Goal: Information Seeking & Learning: Check status

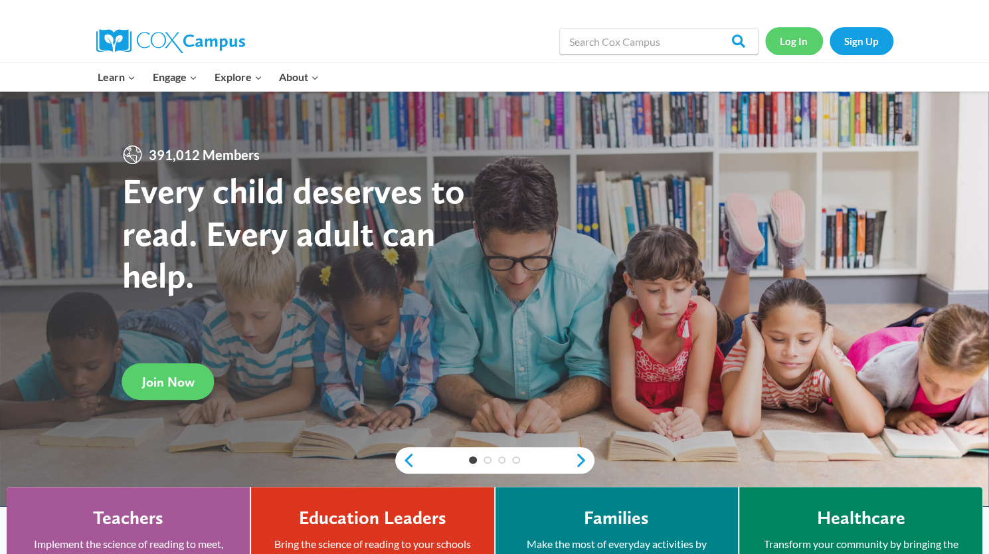
click at [789, 35] on link "Log In" at bounding box center [794, 40] width 58 height 27
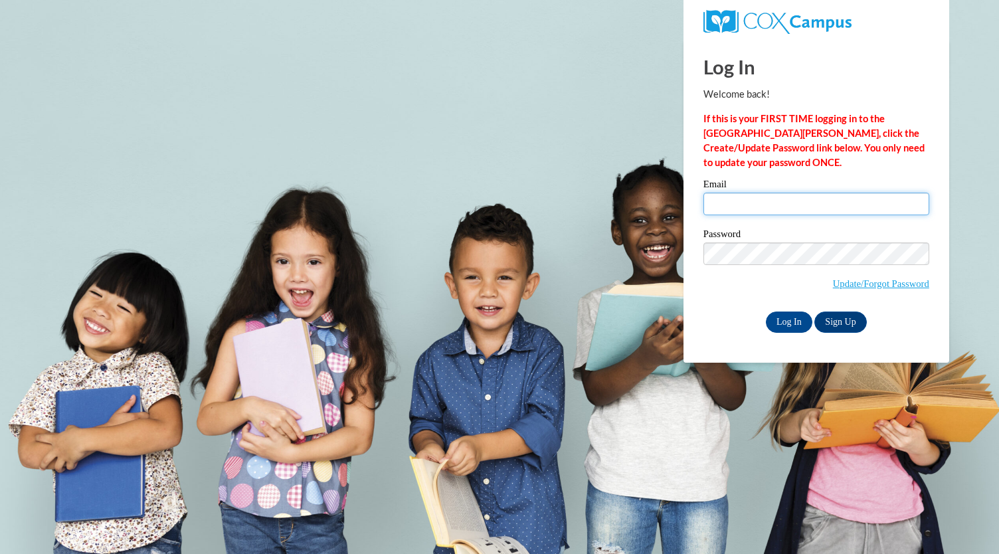
click at [769, 204] on input "Email" at bounding box center [817, 204] width 226 height 23
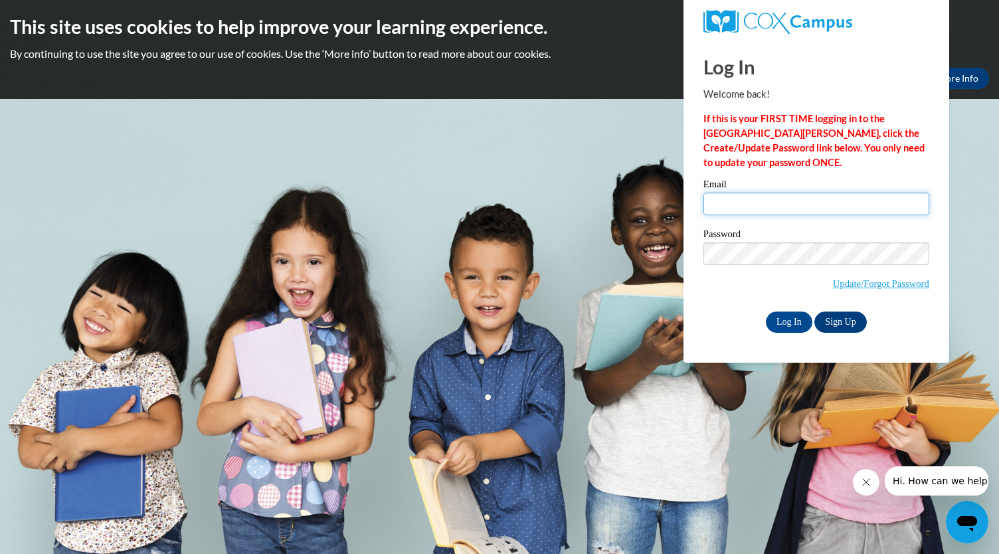
type input "bpettus@kindezi.org"
click at [795, 319] on input "Log In" at bounding box center [789, 322] width 47 height 21
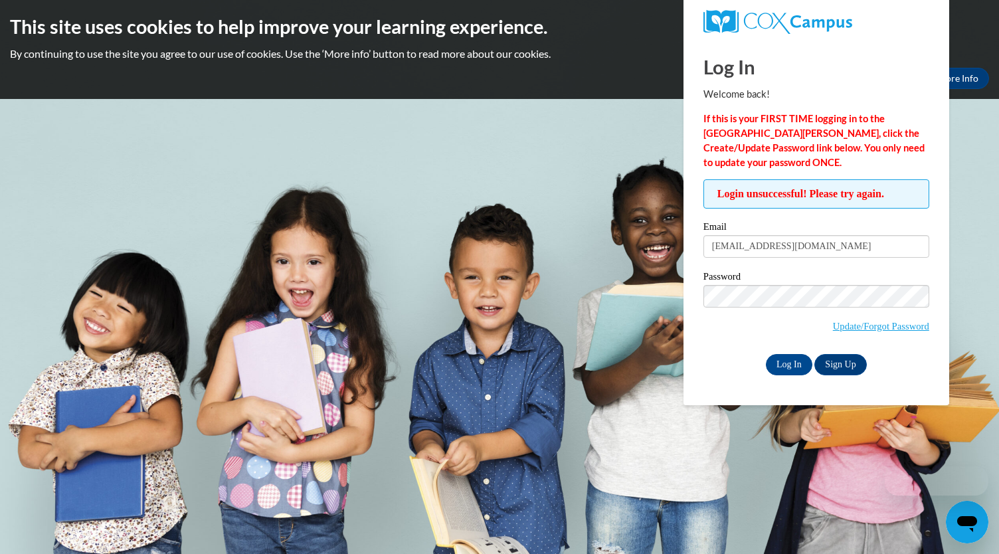
click at [769, 282] on label "Password" at bounding box center [817, 278] width 226 height 13
click at [787, 359] on input "Log In" at bounding box center [789, 364] width 47 height 21
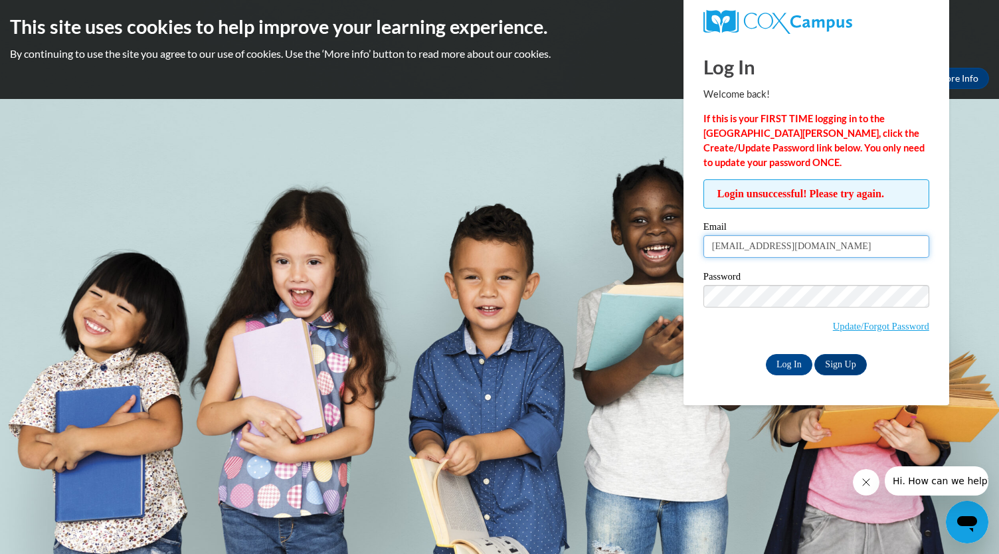
click at [770, 245] on input "bpettus@kindezi.org" at bounding box center [817, 246] width 226 height 23
type input "bryanapett1@gmail.com"
click at [799, 355] on input "Log In" at bounding box center [789, 364] width 47 height 21
click at [804, 254] on input "bryanapett1@gmail.com" at bounding box center [817, 246] width 226 height 23
type input "[EMAIL_ADDRESS][DOMAIN_NAME]"
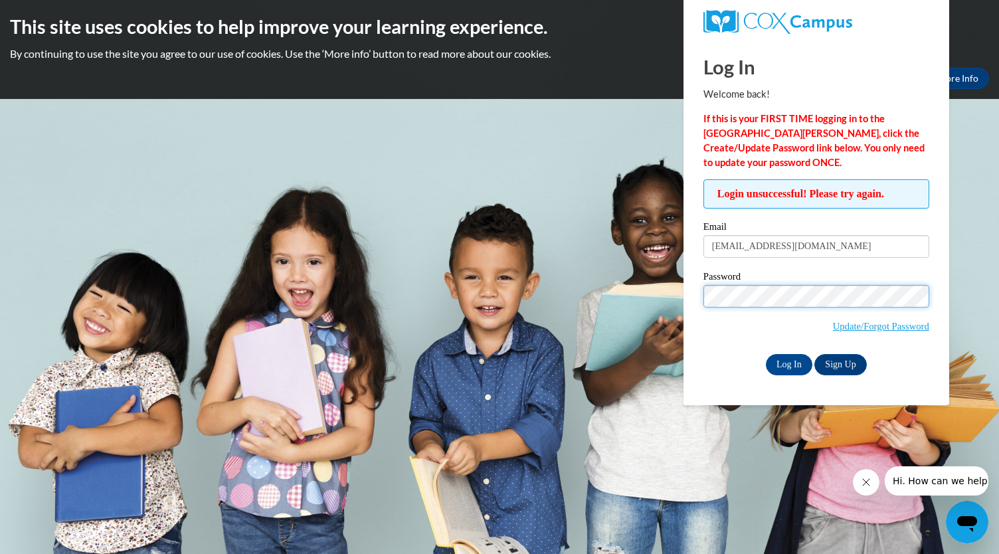
click at [650, 287] on body "This site uses cookies to help improve your learning experience. By continuing …" at bounding box center [499, 277] width 999 height 554
click at [766, 354] on input "Log In" at bounding box center [789, 364] width 47 height 21
click at [849, 328] on link "Update/Forgot Password" at bounding box center [881, 326] width 96 height 11
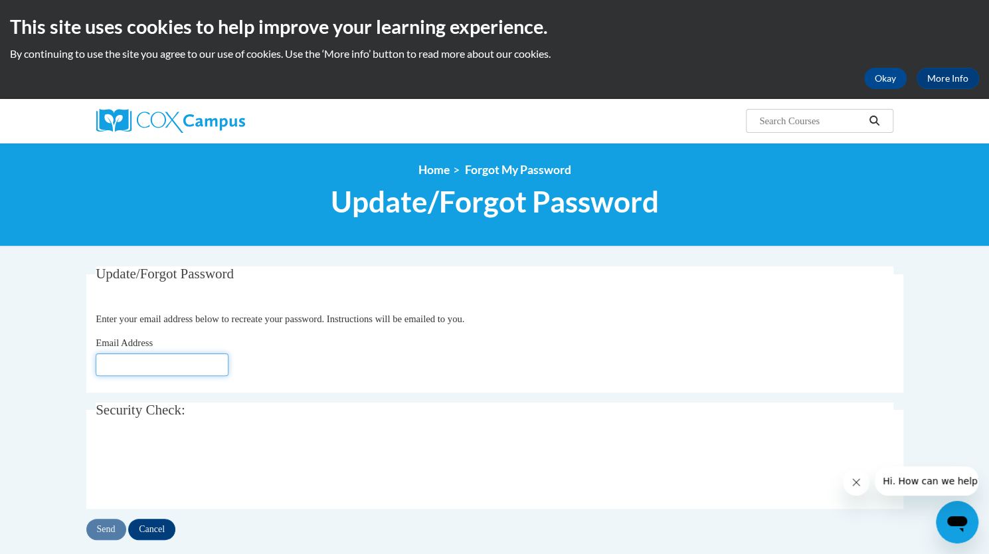
click at [172, 373] on input "Email Address" at bounding box center [162, 364] width 133 height 23
type input "[EMAIL_ADDRESS][DOMAIN_NAME]"
click at [114, 531] on input "Send" at bounding box center [106, 529] width 40 height 21
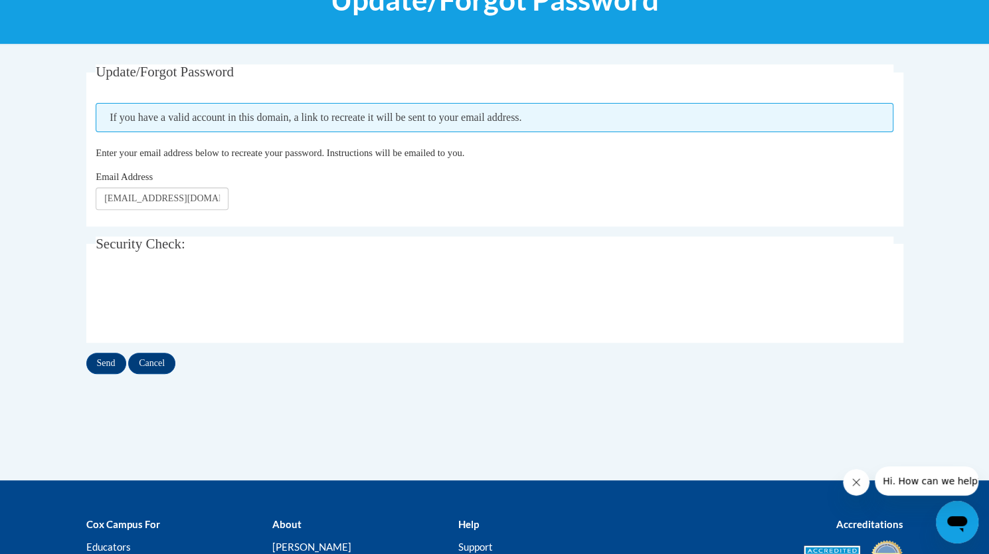
scroll to position [216, 0]
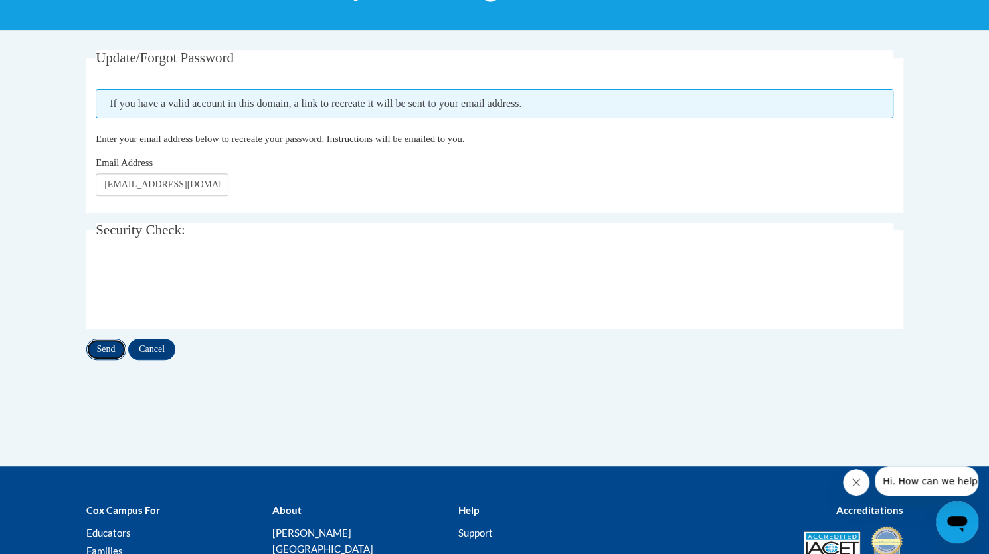
click at [108, 346] on input "Send" at bounding box center [106, 349] width 40 height 21
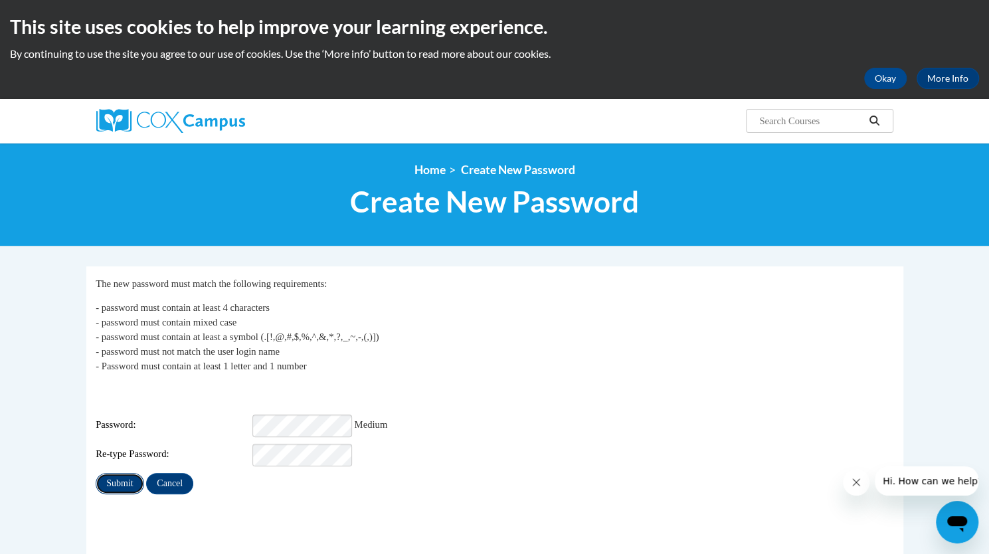
click at [115, 479] on input "Submit" at bounding box center [120, 483] width 48 height 21
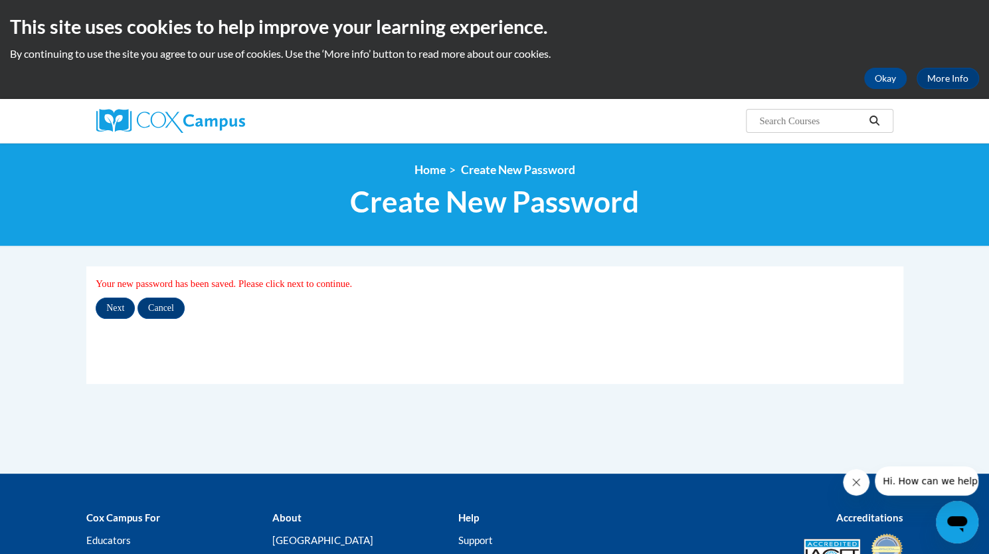
click at [185, 108] on div at bounding box center [222, 121] width 272 height 44
click at [182, 117] on img at bounding box center [170, 121] width 149 height 24
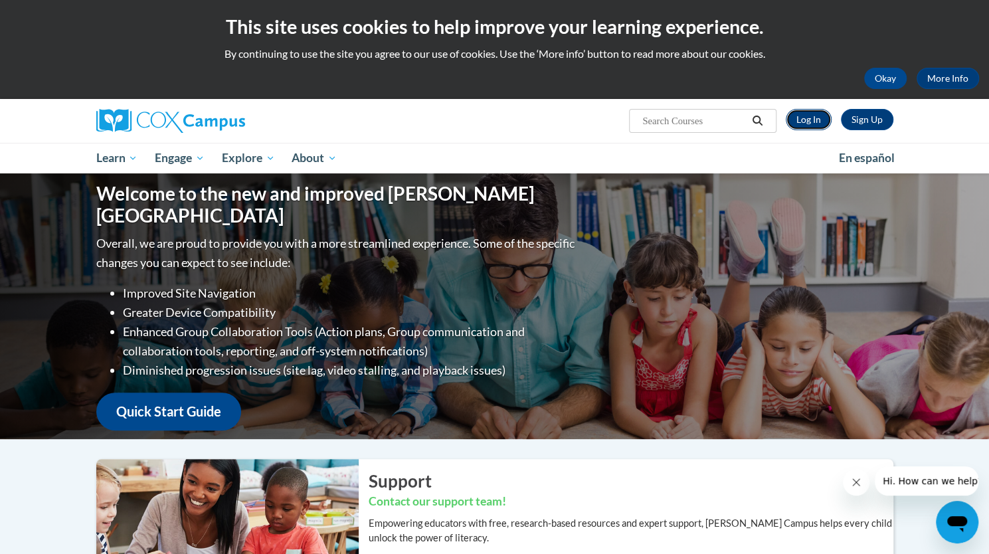
click at [807, 116] on link "Log In" at bounding box center [809, 119] width 46 height 21
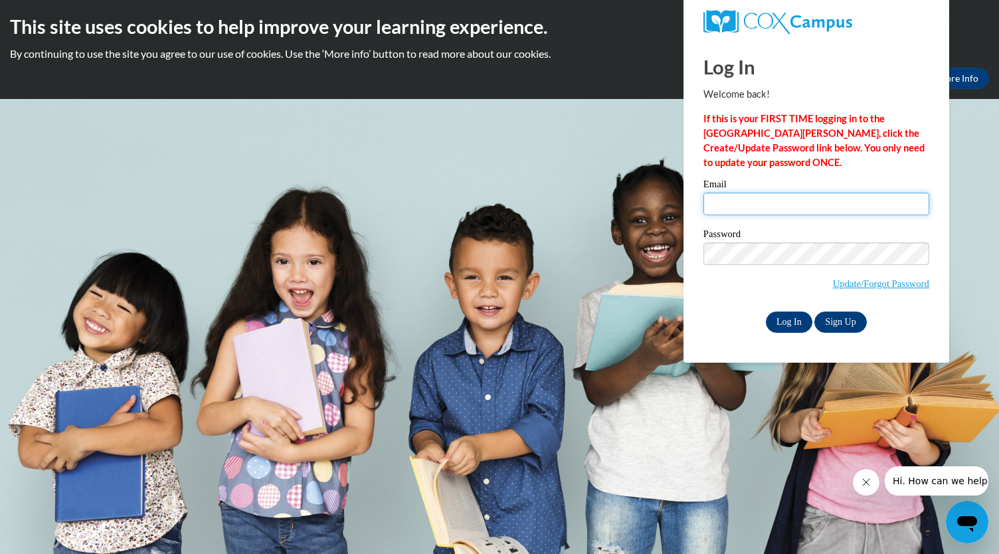
type input "bpettus@kindezi.org"
click at [793, 321] on input "Log In" at bounding box center [789, 322] width 47 height 21
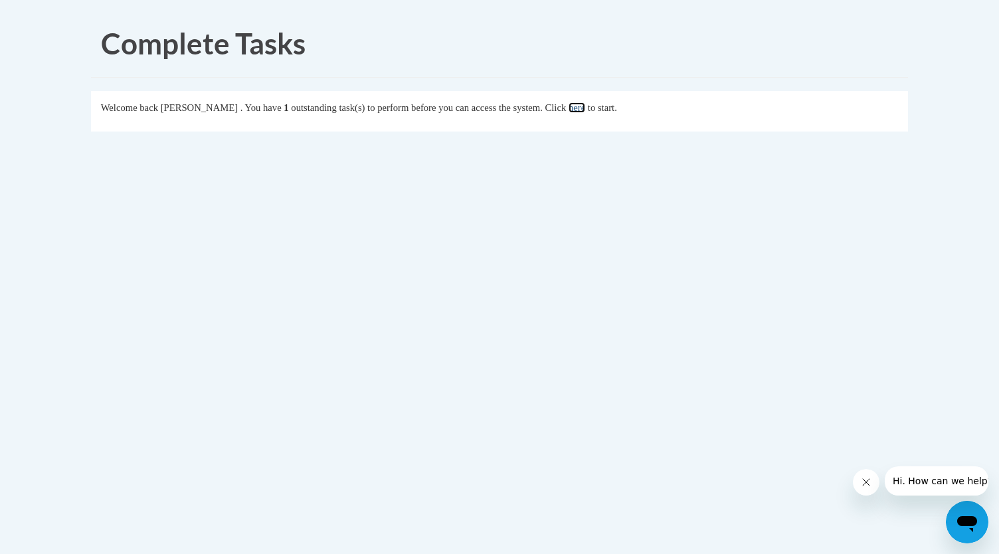
click at [585, 110] on link "here" at bounding box center [577, 107] width 17 height 11
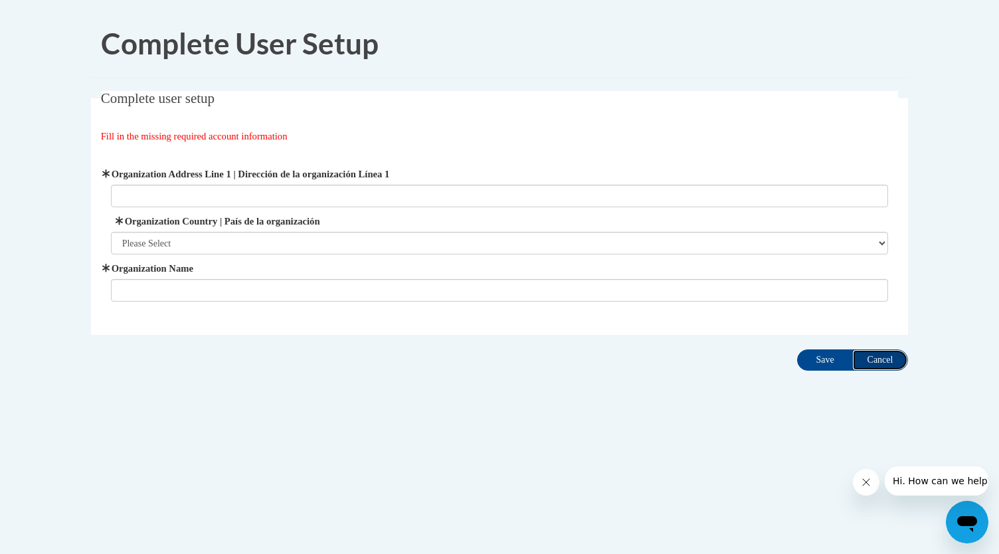
click at [883, 354] on input "Cancel" at bounding box center [880, 360] width 56 height 21
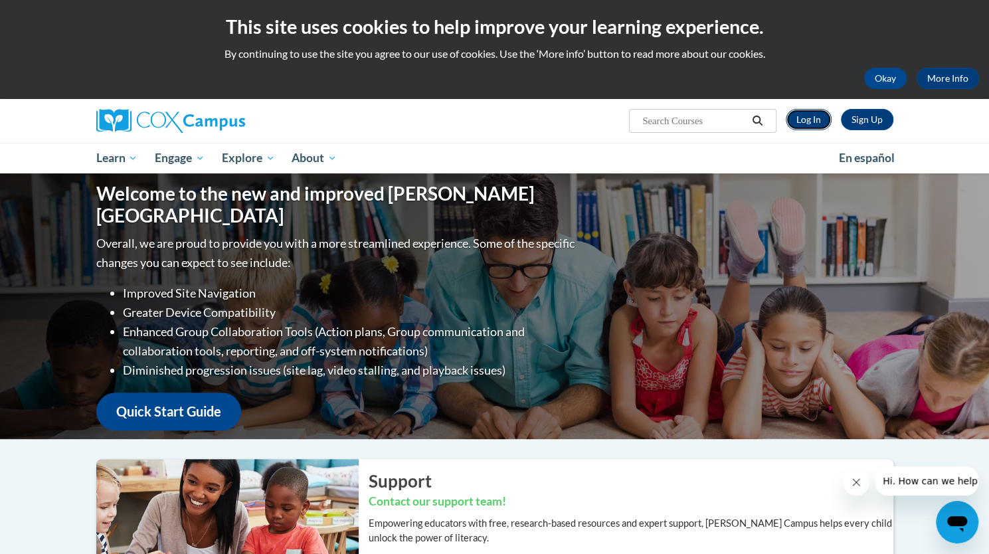
click at [808, 119] on link "Log In" at bounding box center [809, 119] width 46 height 21
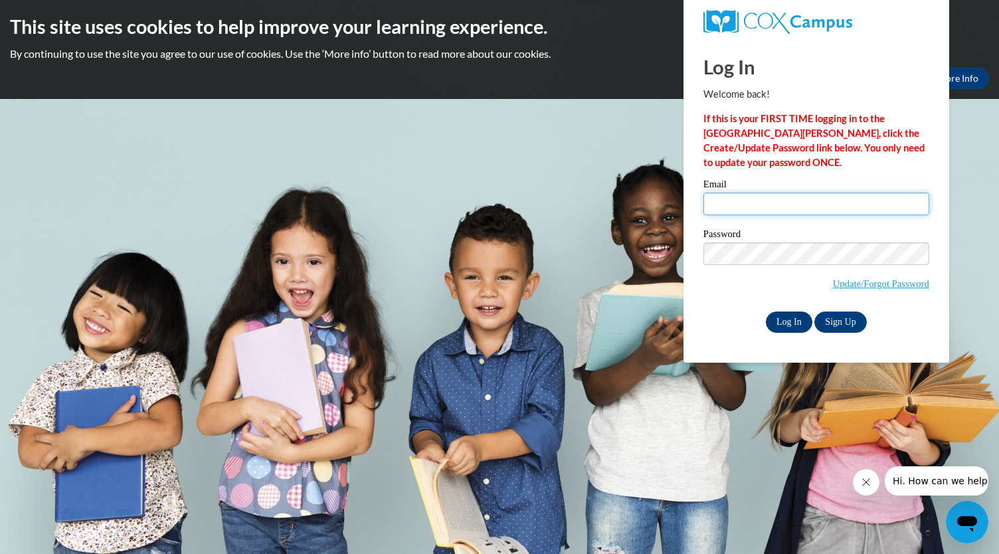
type input "bpettus@kindezi.org"
click at [795, 321] on input "Log In" at bounding box center [789, 322] width 47 height 21
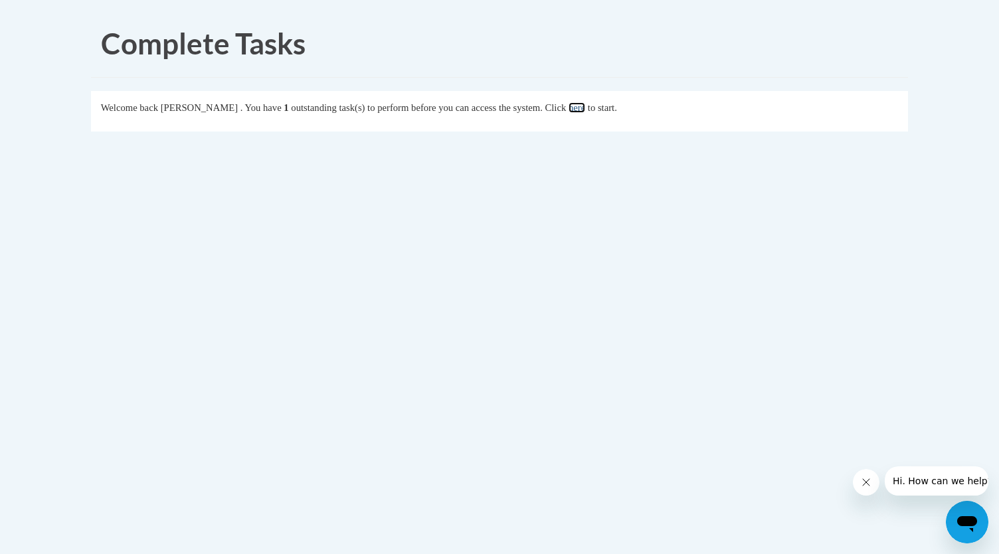
click at [585, 110] on link "here" at bounding box center [577, 107] width 17 height 11
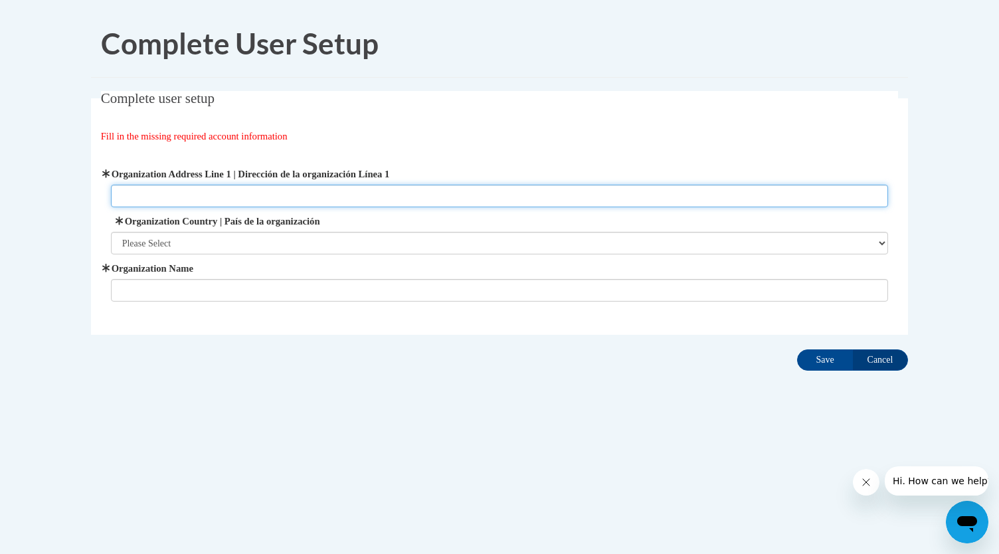
click at [308, 195] on input "Organization Address Line 1 | Dirección de la organización Línea 1" at bounding box center [500, 196] width 778 height 23
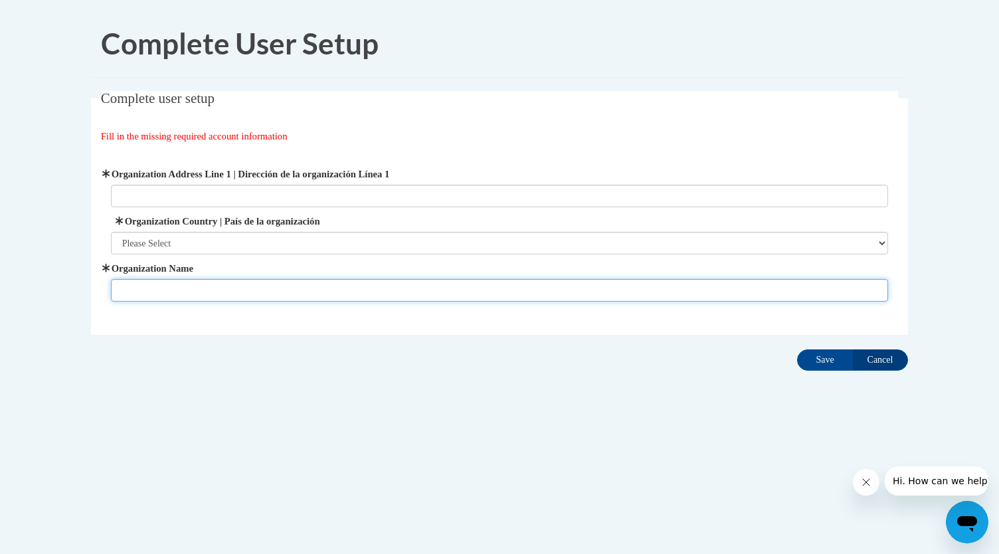
click at [239, 291] on input "Organization Name" at bounding box center [500, 290] width 778 height 23
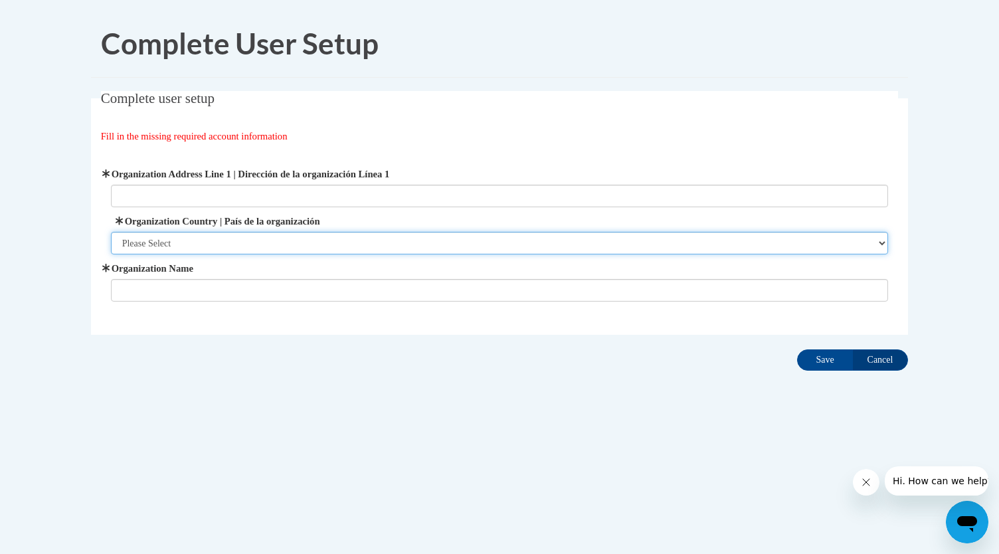
click at [234, 250] on select "Please Select [GEOGRAPHIC_DATA] | [GEOGRAPHIC_DATA] Outside of [GEOGRAPHIC_DATA…" at bounding box center [500, 243] width 778 height 23
select select "ad49bcad-a171-4b2e-b99c-48b446064914"
click at [111, 232] on select "Please Select [GEOGRAPHIC_DATA] | [GEOGRAPHIC_DATA] Outside of [GEOGRAPHIC_DATA…" at bounding box center [500, 243] width 778 height 23
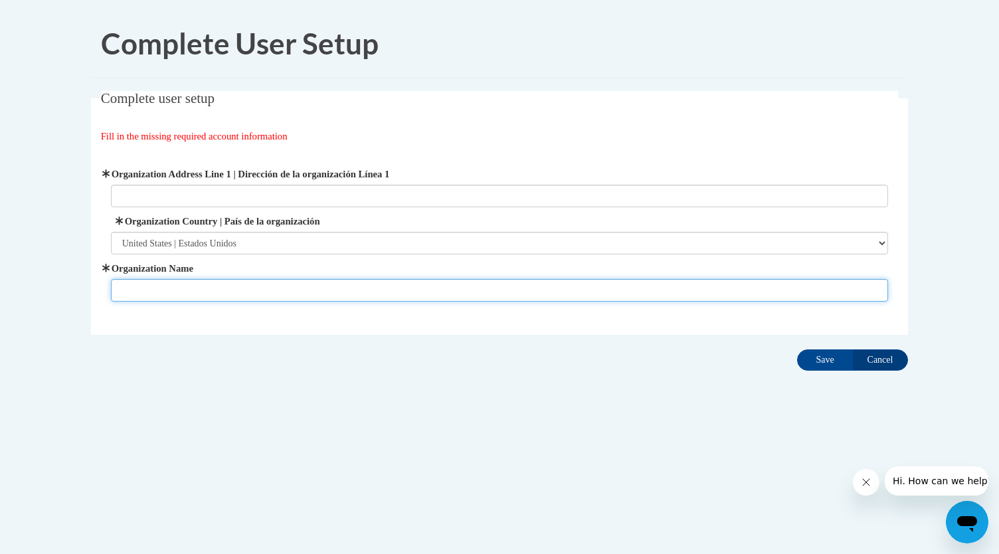
click at [230, 279] on input "Organization Name" at bounding box center [500, 290] width 778 height 23
click at [797, 350] on input "Save" at bounding box center [825, 360] width 56 height 21
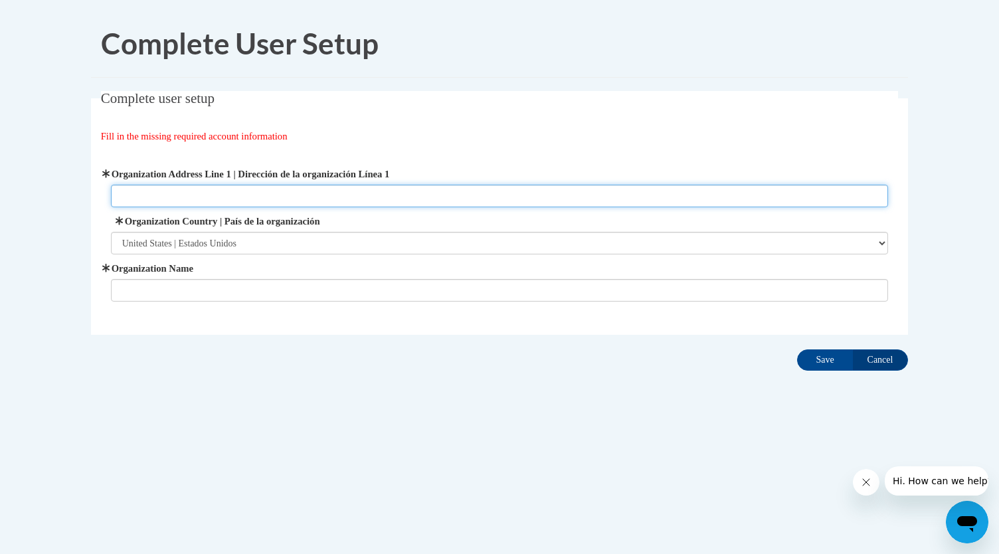
type input "k"
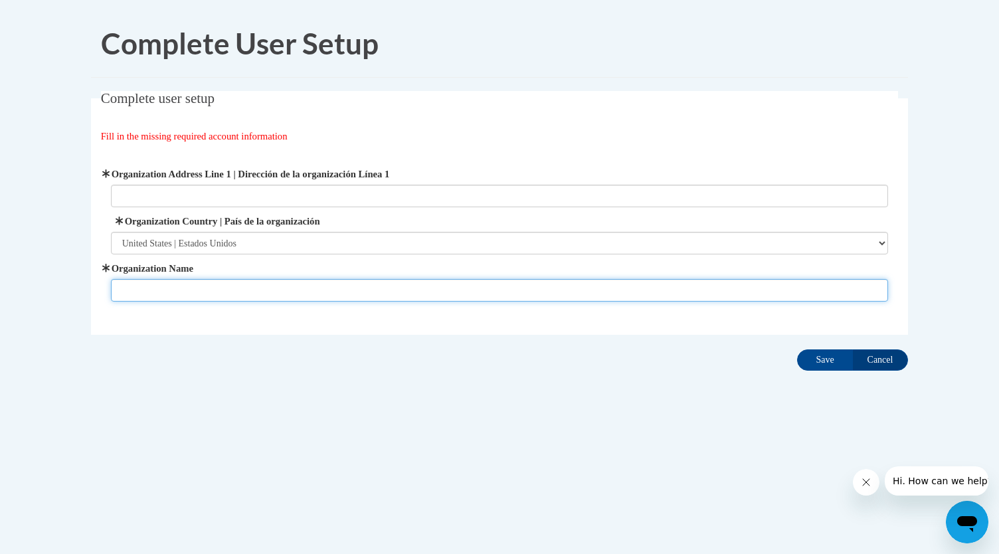
click at [234, 292] on input "Organization Name" at bounding box center [500, 290] width 778 height 23
type input "Kindezi West"
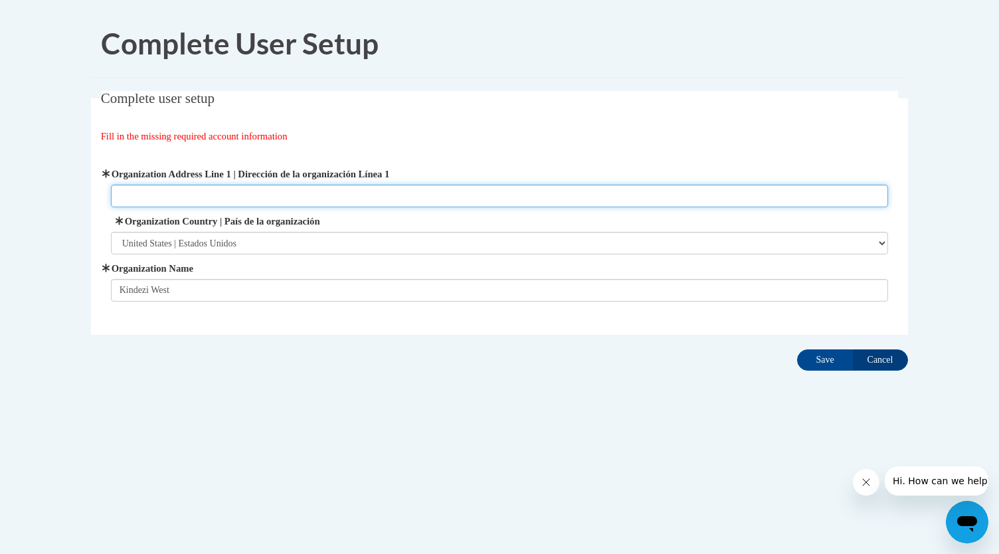
click at [229, 203] on input "Organization Address Line 1 | Dirección de la organización Línea 1" at bounding box center [500, 196] width 778 height 23
type input "286 Wilson Mill rd"
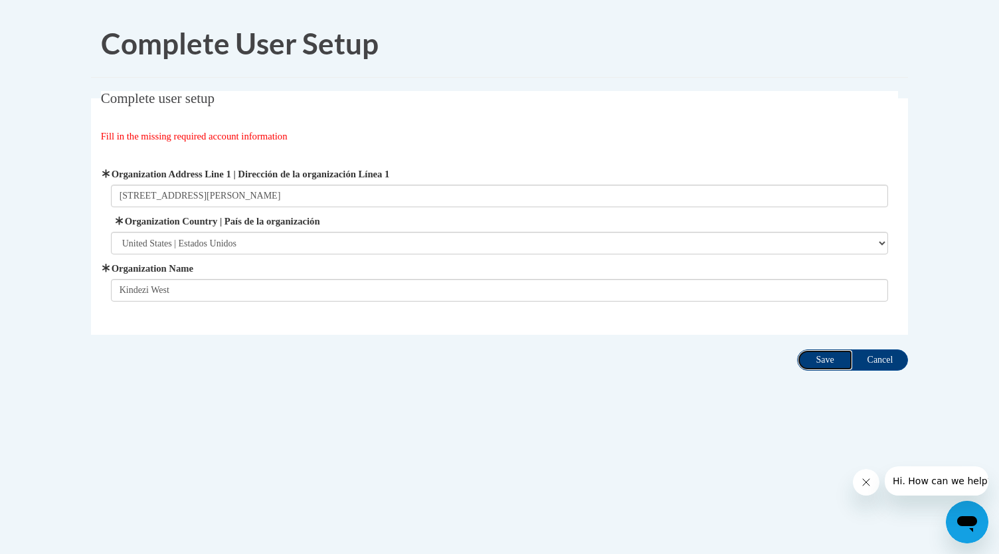
click at [837, 361] on input "Save" at bounding box center [825, 360] width 56 height 21
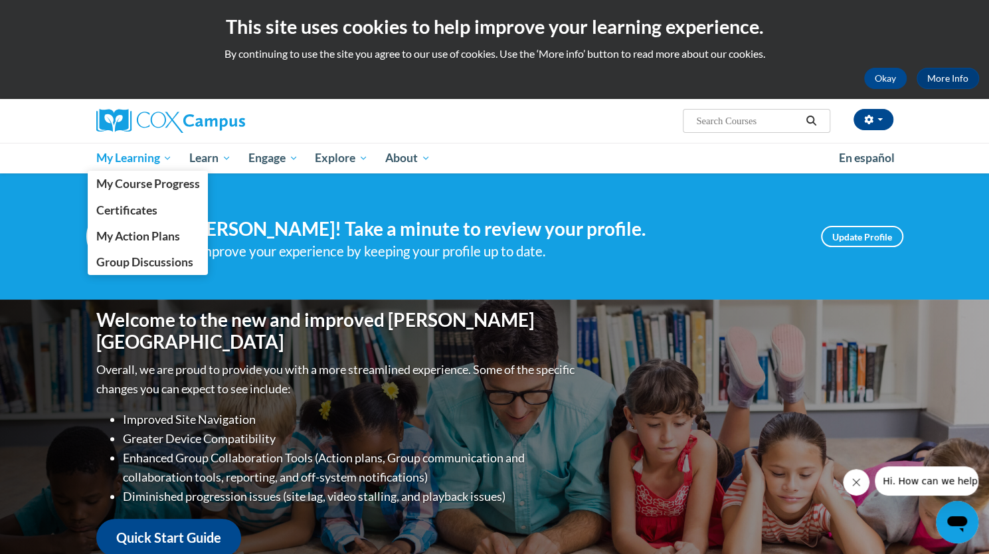
click at [148, 168] on link "My Learning" at bounding box center [135, 158] width 94 height 31
click at [146, 205] on span "Certificates" at bounding box center [126, 210] width 61 height 14
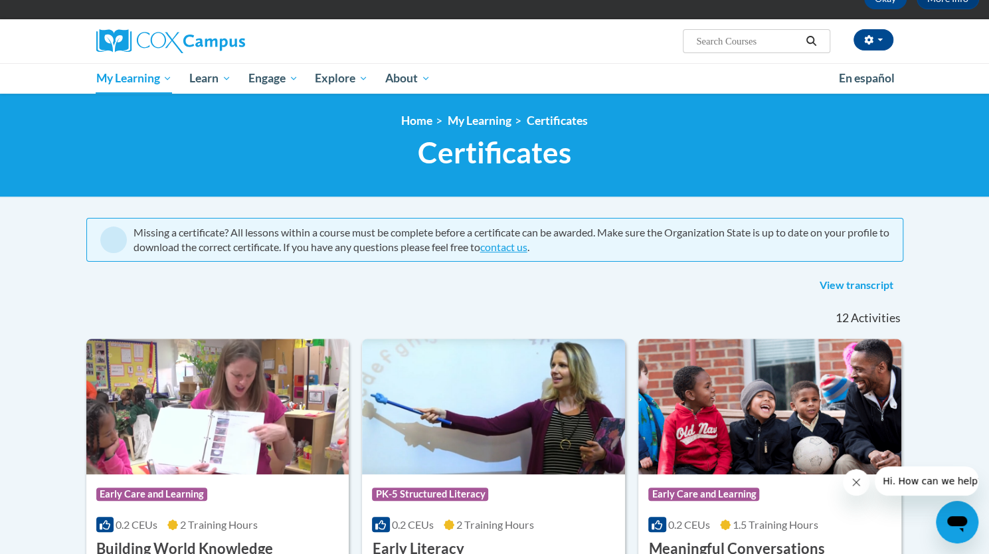
scroll to position [77, 0]
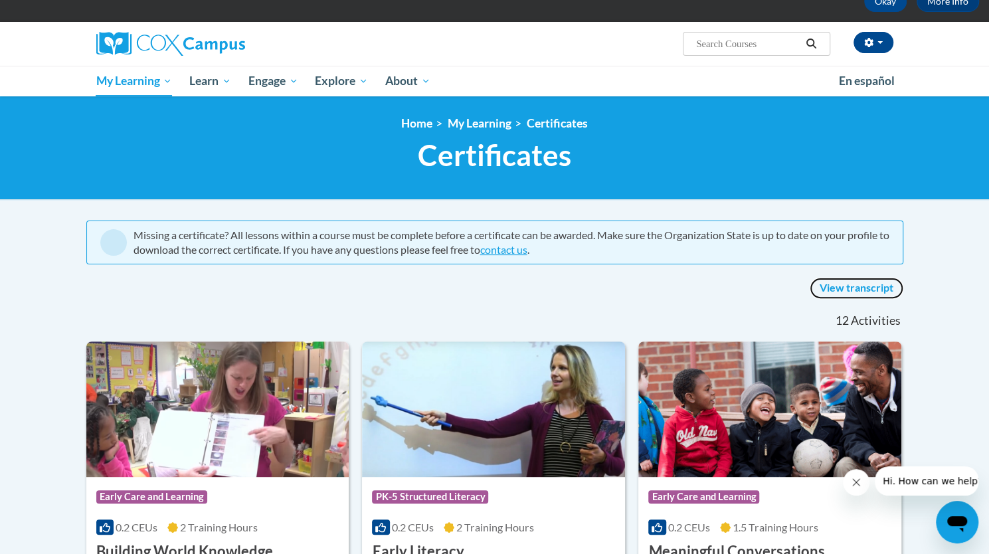
click at [858, 288] on link "View transcript" at bounding box center [857, 288] width 94 height 21
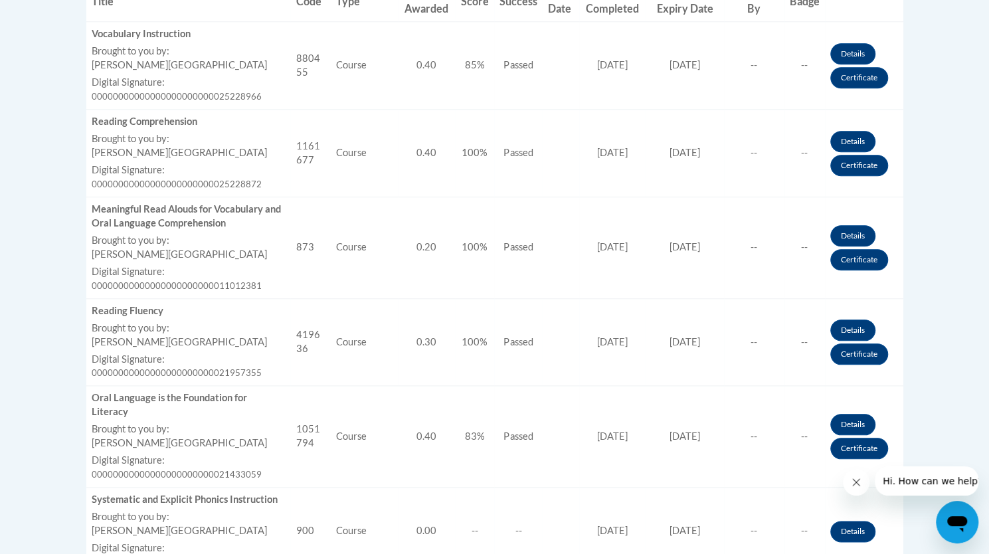
scroll to position [594, 0]
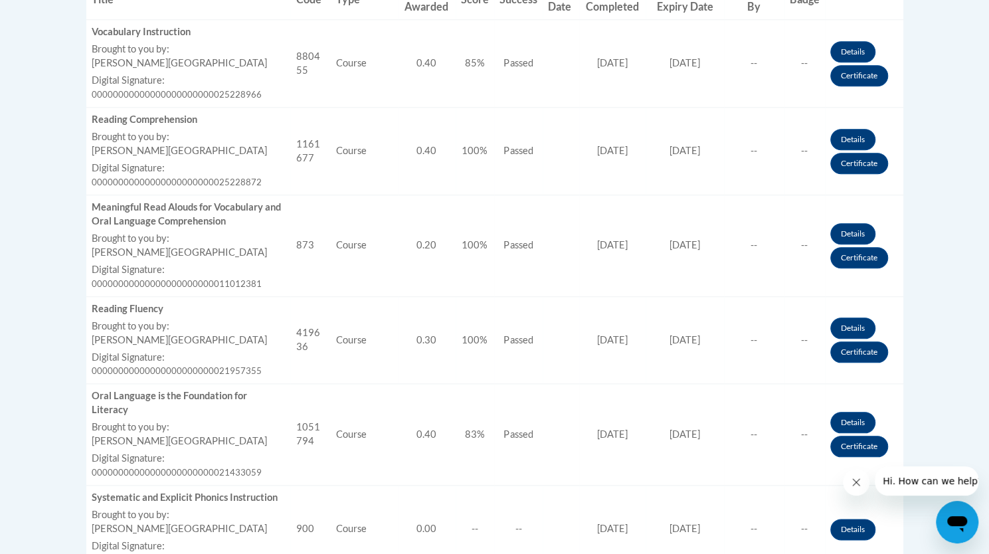
drag, startPoint x: 985, startPoint y: 233, endPoint x: 996, endPoint y: 199, distance: 36.2
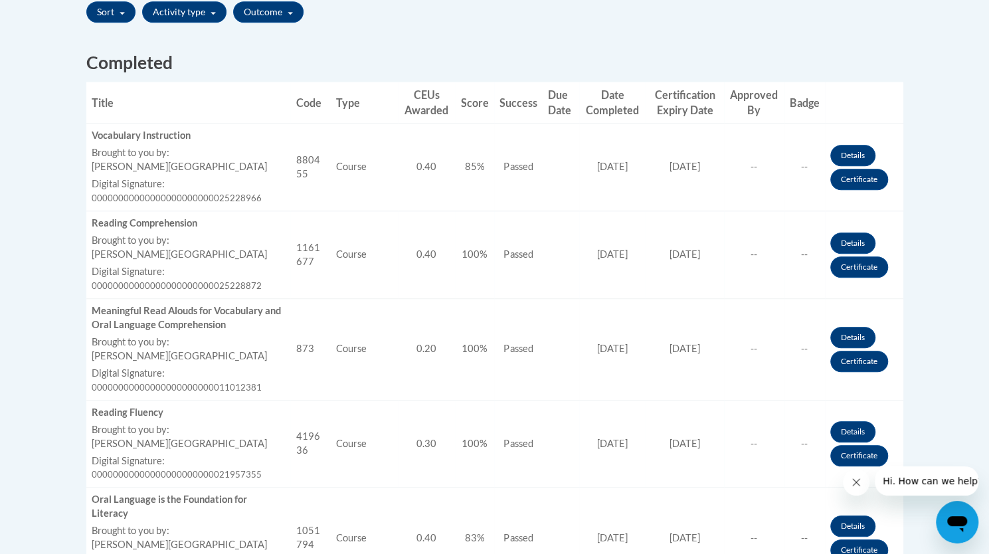
scroll to position [484, 0]
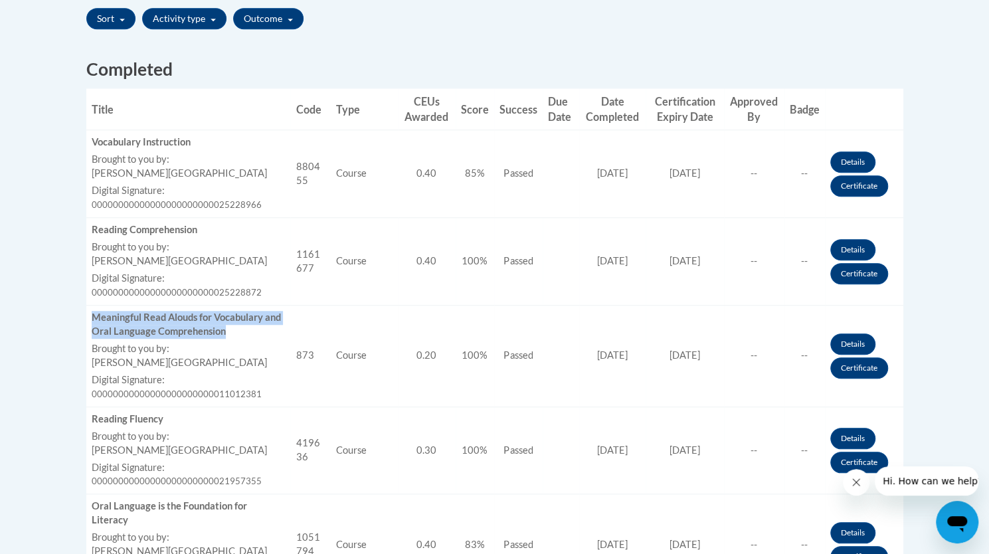
drag, startPoint x: 227, startPoint y: 333, endPoint x: 92, endPoint y: 317, distance: 135.8
click at [92, 317] on div "Meaningful Read Alouds for Vocabulary and Oral Language Comprehension" at bounding box center [189, 325] width 194 height 28
copy div "Meaningful Read Alouds for Vocabulary and Oral Language Comprehension"
drag, startPoint x: 636, startPoint y: 353, endPoint x: 584, endPoint y: 351, distance: 51.8
click at [584, 351] on td "Date Completed [DATE]" at bounding box center [612, 356] width 67 height 102
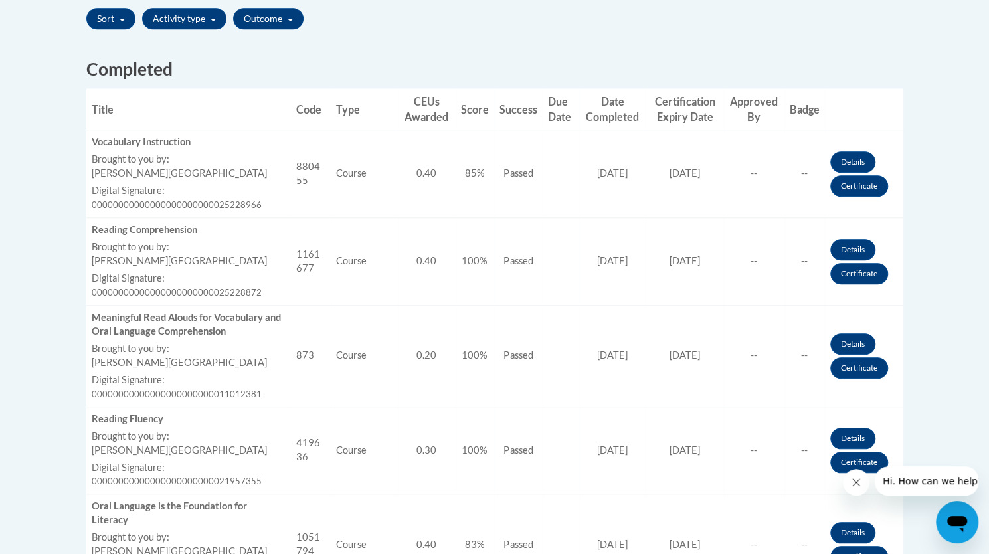
drag, startPoint x: 590, startPoint y: 353, endPoint x: 696, endPoint y: 309, distance: 115.3
click at [696, 309] on td "Certificate Expiration Date [DATE]" at bounding box center [685, 356] width 78 height 102
drag, startPoint x: 720, startPoint y: 357, endPoint x: 658, endPoint y: 354, distance: 62.5
click at [658, 354] on td "Certificate Expiration Date [DATE]" at bounding box center [685, 356] width 78 height 102
copy span "[DATE]"
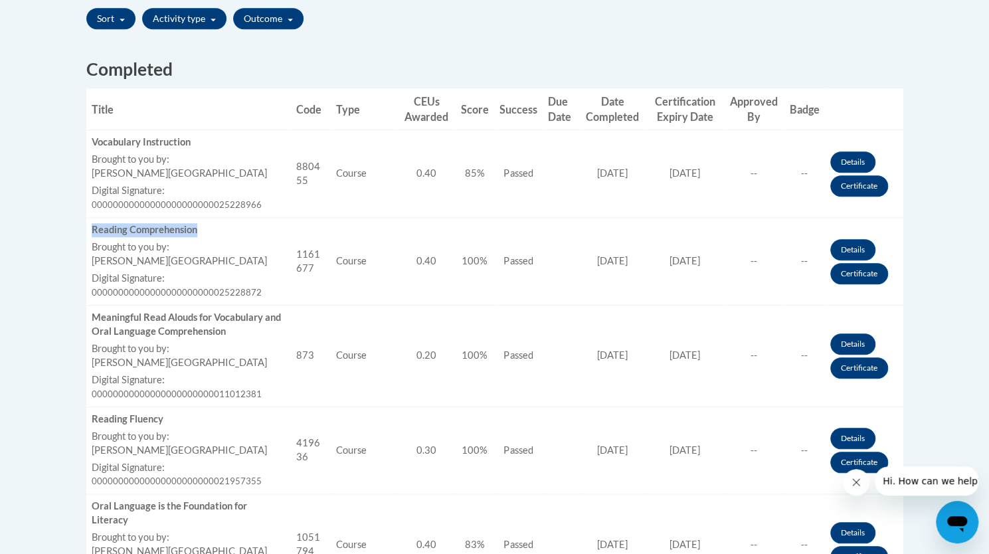
drag, startPoint x: 198, startPoint y: 231, endPoint x: 87, endPoint y: 225, distance: 111.1
click at [87, 225] on td "Title Reading Comprehension Brought to you by: [PERSON_NAME] Campus Last Enroll…" at bounding box center [188, 262] width 205 height 88
copy div "Reading Comprehension"
drag, startPoint x: 194, startPoint y: 142, endPoint x: 87, endPoint y: 136, distance: 107.1
click at [87, 136] on td "Title Vocabulary Instruction Brought to you by: [PERSON_NAME] Campus Last Enrol…" at bounding box center [188, 174] width 205 height 88
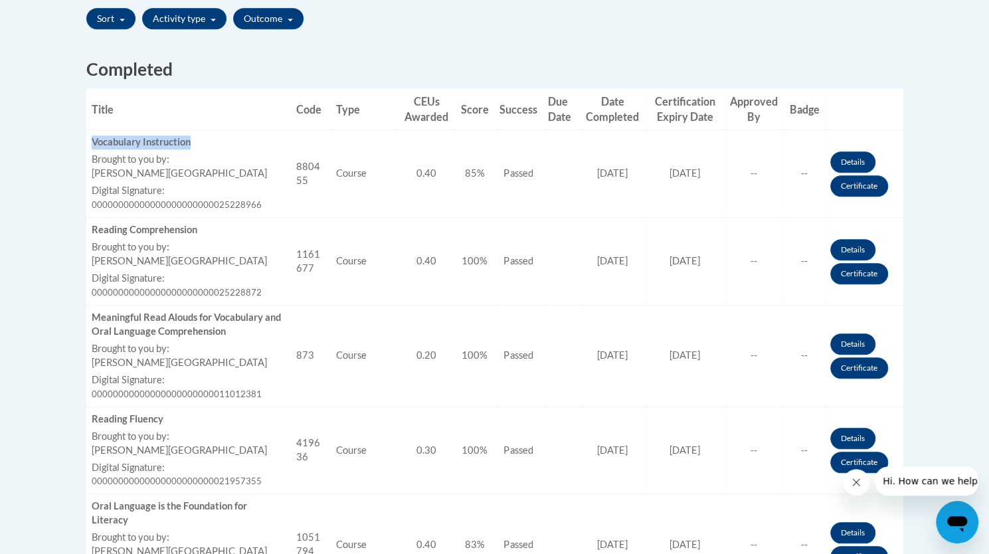
click at [99, 143] on div "Vocabulary Instruction" at bounding box center [189, 143] width 194 height 14
drag, startPoint x: 89, startPoint y: 138, endPoint x: 193, endPoint y: 144, distance: 104.5
click at [193, 144] on td "Title Vocabulary Instruction Brought to you by: [PERSON_NAME] Campus Last Enrol…" at bounding box center [188, 174] width 205 height 88
copy div "Vocabulary Instruction"
